Goal: Check status: Check status

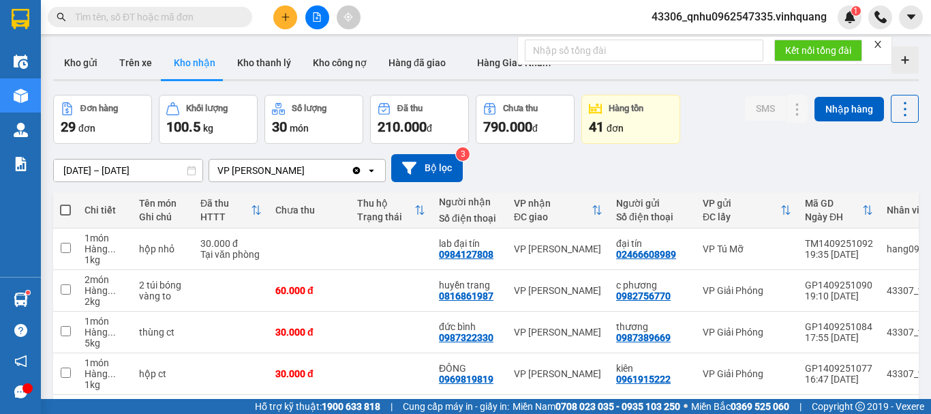
click at [110, 177] on div "ver 1.8.143 Kho gửi Trên xe Kho nhận Kho thanh lý Kho công nợ Hàng đã giao Hàng…" at bounding box center [486, 367] width 877 height 653
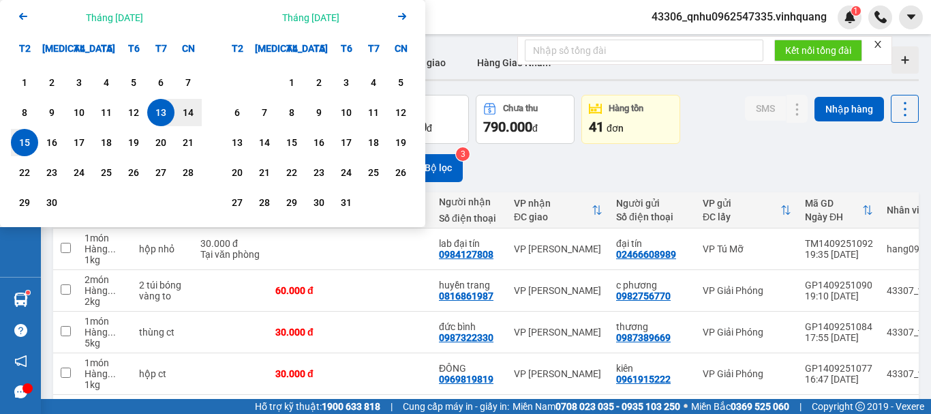
click at [25, 13] on icon "Arrow Left" at bounding box center [23, 16] width 16 height 16
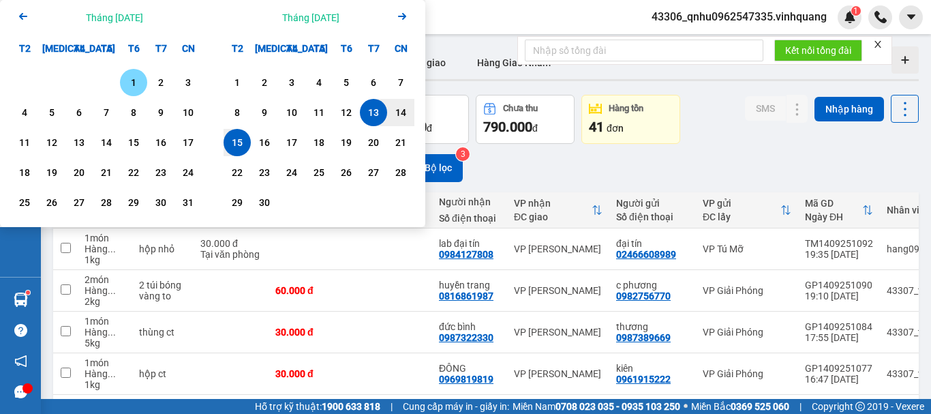
click at [25, 13] on icon "Arrow Left" at bounding box center [23, 16] width 16 height 16
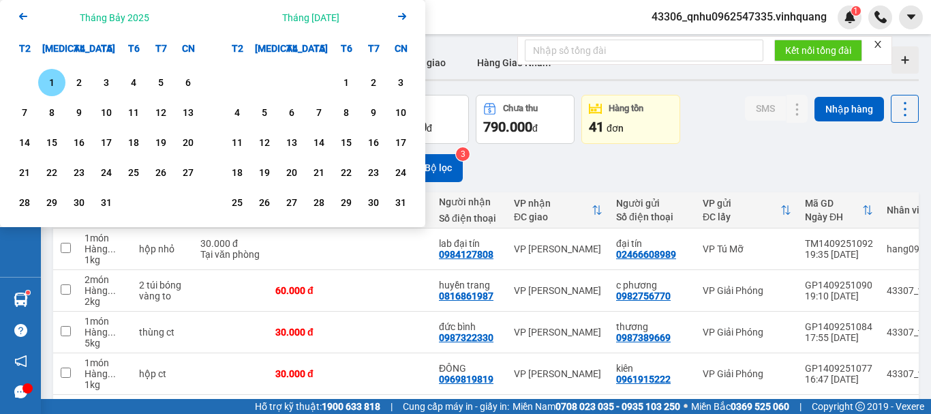
click at [46, 81] on div "1" at bounding box center [51, 82] width 19 height 16
click at [397, 13] on icon "Arrow Right" at bounding box center [402, 16] width 16 height 16
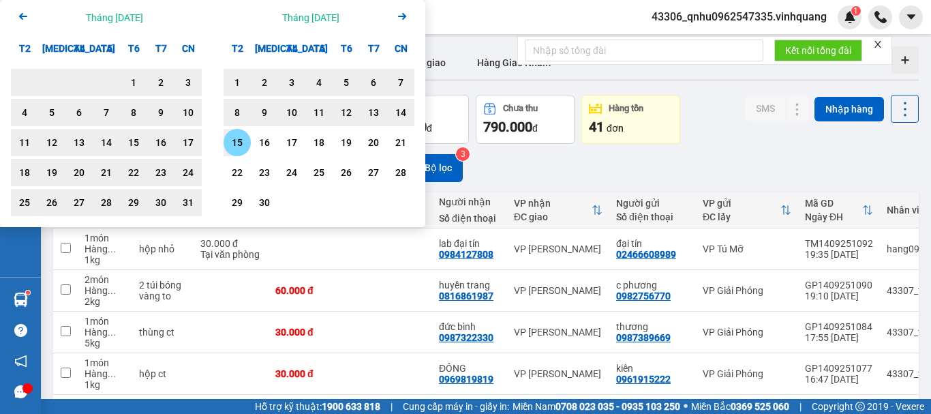
click at [243, 137] on div "15" at bounding box center [237, 142] width 19 height 16
type input "[DATE] – [DATE]"
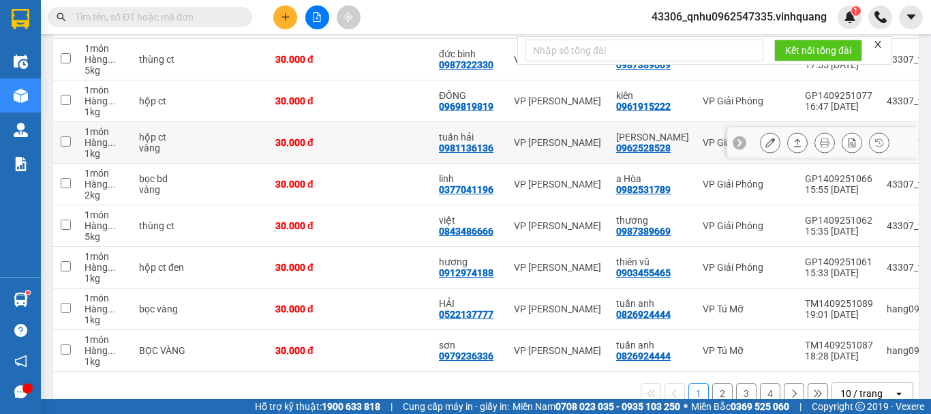
scroll to position [136, 0]
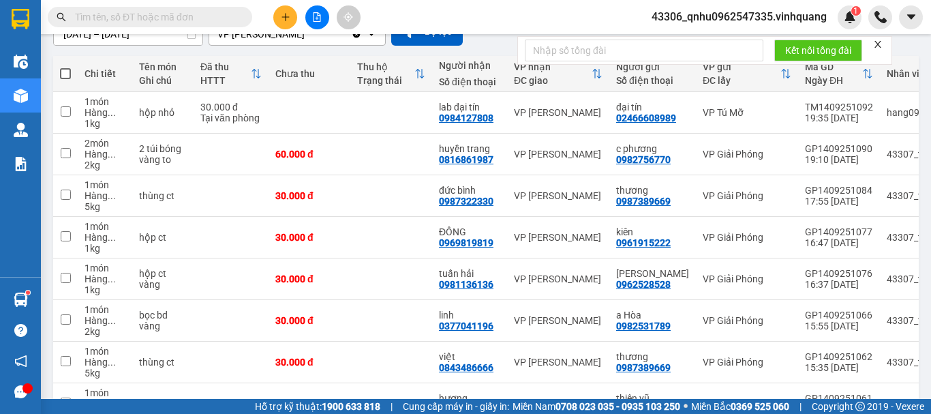
click at [190, 26] on span at bounding box center [150, 17] width 205 height 20
click at [199, 14] on input "text" at bounding box center [155, 17] width 161 height 15
paste input "0977227397"
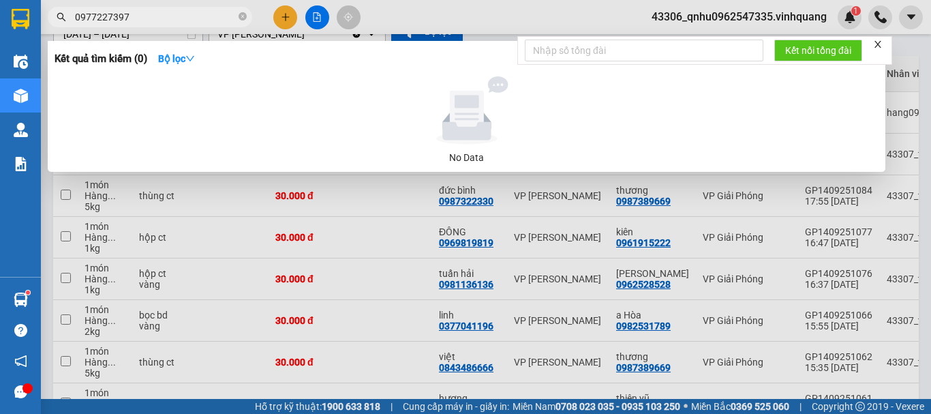
type input "0977227397"
click at [221, 230] on div at bounding box center [465, 207] width 931 height 414
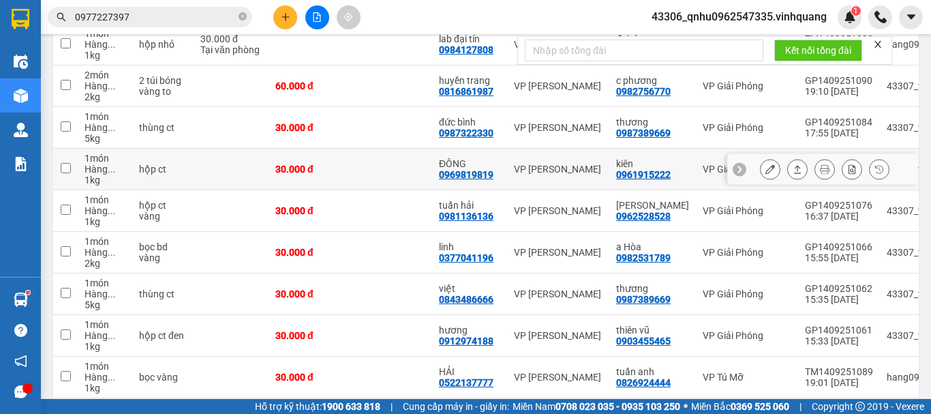
scroll to position [0, 0]
